Goal: Task Accomplishment & Management: Manage account settings

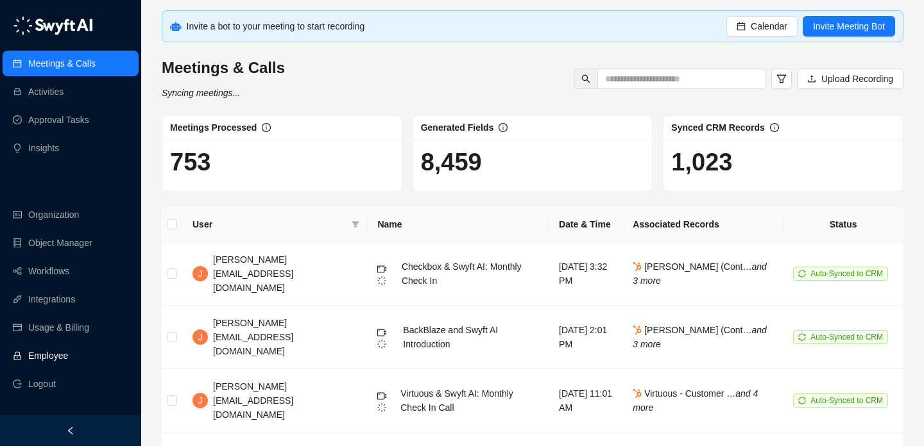
click at [40, 344] on link "Employee" at bounding box center [48, 356] width 40 height 26
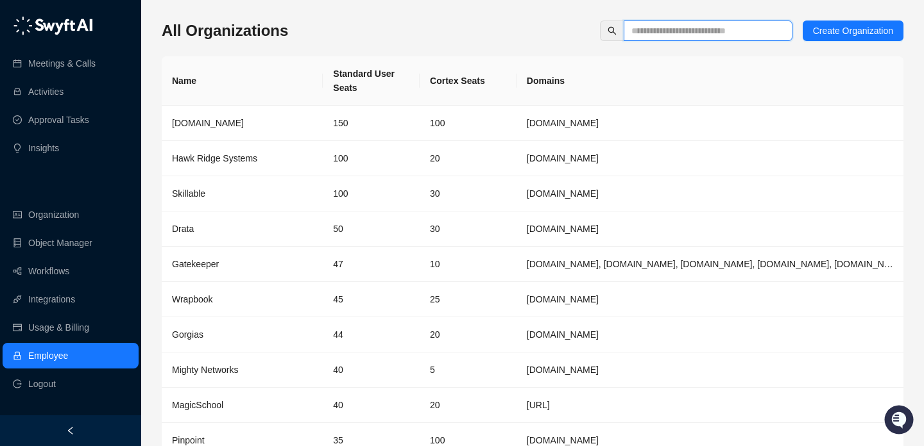
click at [698, 30] on input "text" at bounding box center [702, 31] width 143 height 14
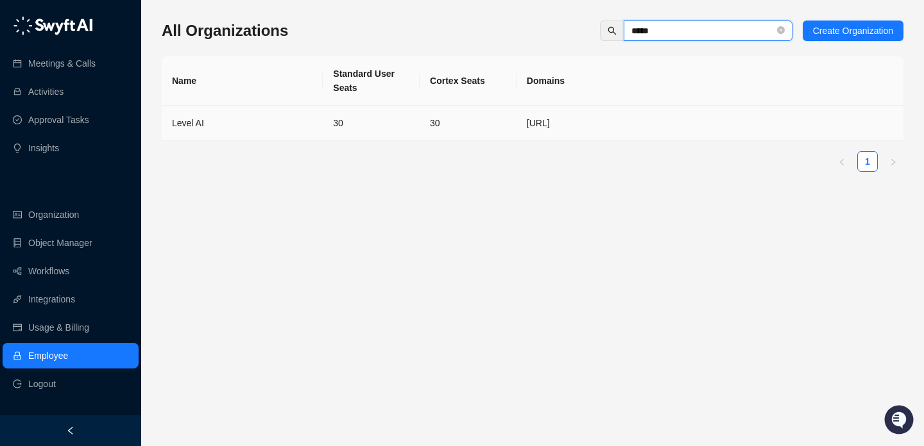
type input "*****"
click at [287, 134] on td "Level AI" at bounding box center [242, 123] width 161 height 35
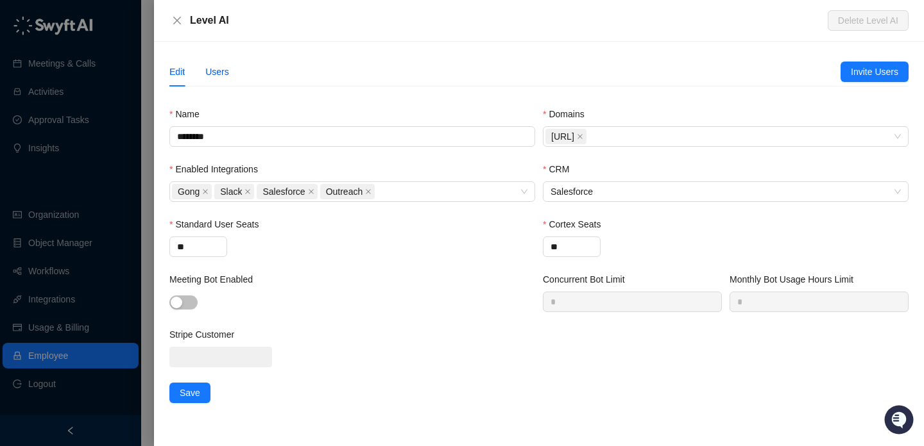
click at [216, 67] on div "Users" at bounding box center [217, 72] width 24 height 14
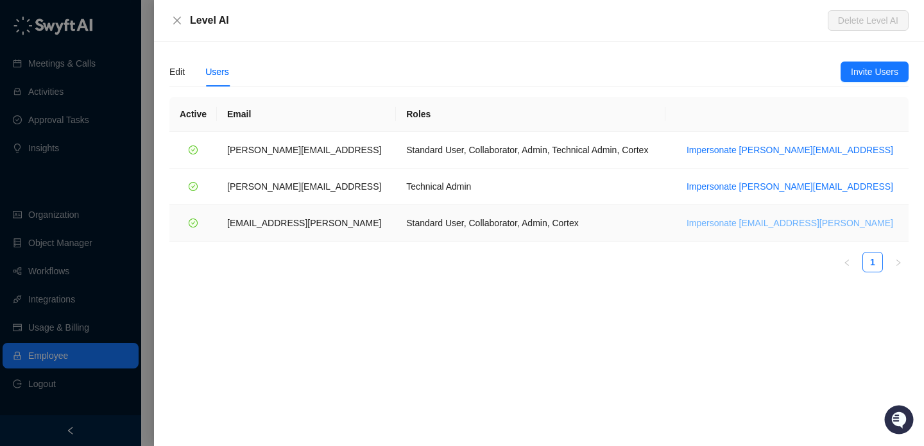
click at [822, 222] on span "Impersonate [EMAIL_ADDRESS][PERSON_NAME]" at bounding box center [789, 223] width 207 height 14
